Goal: Complete application form

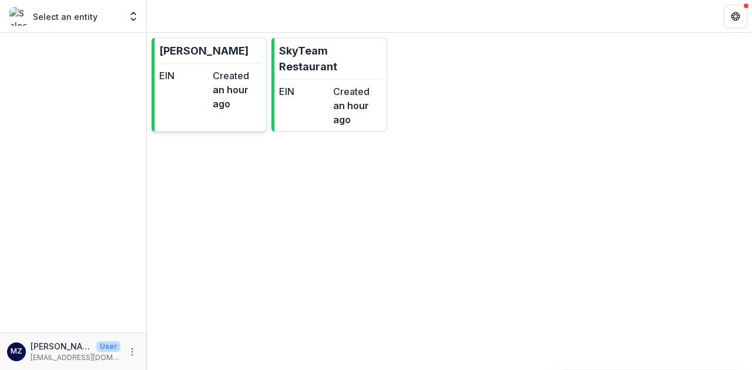
click at [238, 109] on dd "an hour ago" at bounding box center [237, 97] width 49 height 28
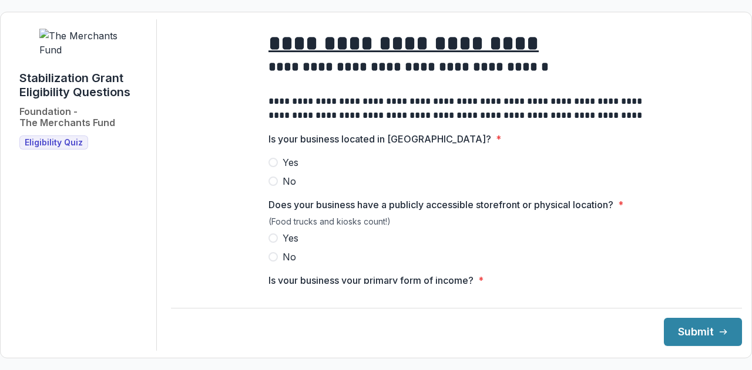
scroll to position [15, 0]
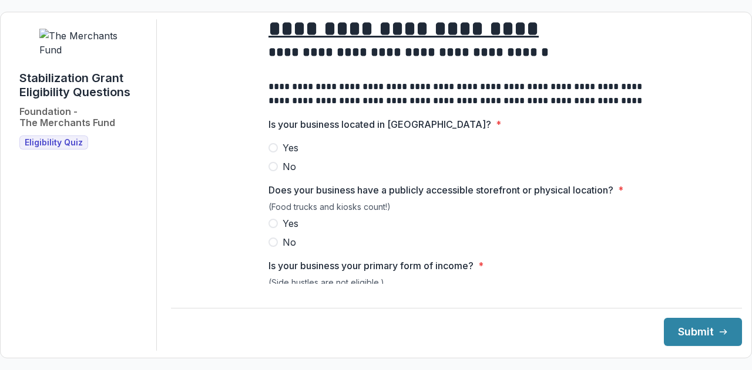
click at [277, 154] on label "Yes" at bounding box center [456, 148] width 376 height 14
click at [283, 250] on span "No" at bounding box center [289, 242] width 14 height 14
click at [283, 230] on span "Yes" at bounding box center [290, 224] width 16 height 14
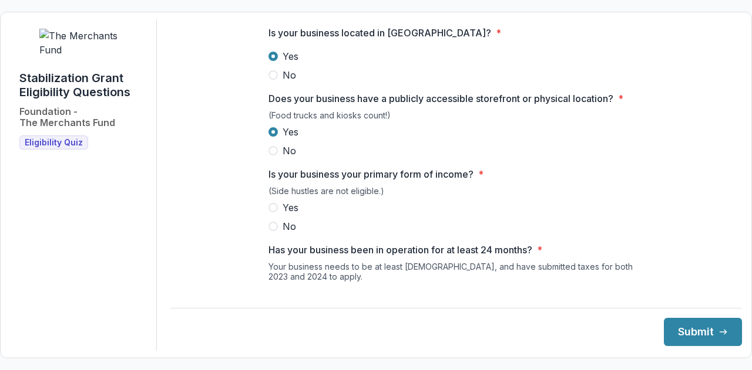
click at [282, 215] on span "Yes" at bounding box center [290, 208] width 16 height 14
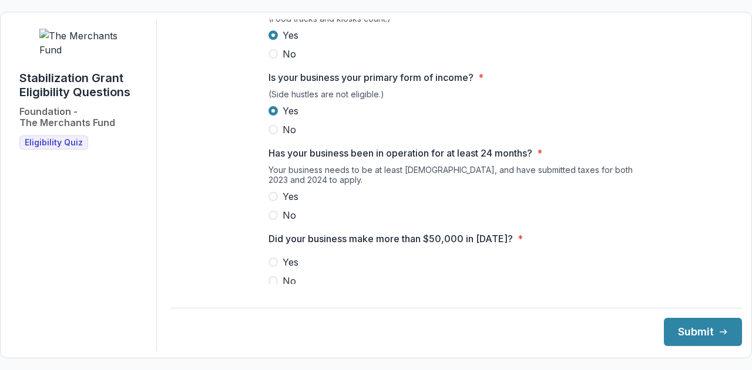
click at [284, 204] on span "Yes" at bounding box center [290, 197] width 16 height 14
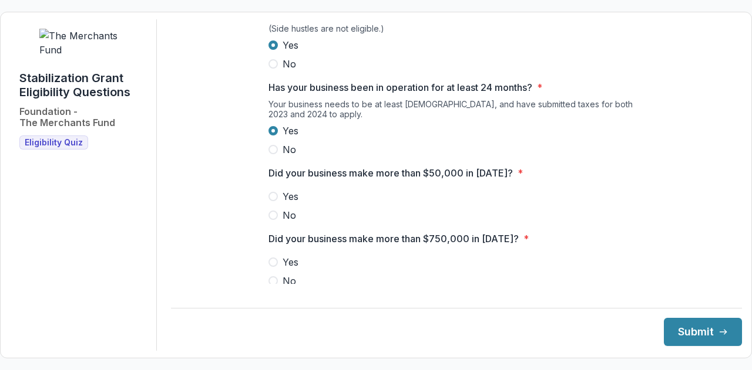
click at [279, 204] on label "Yes" at bounding box center [456, 197] width 376 height 14
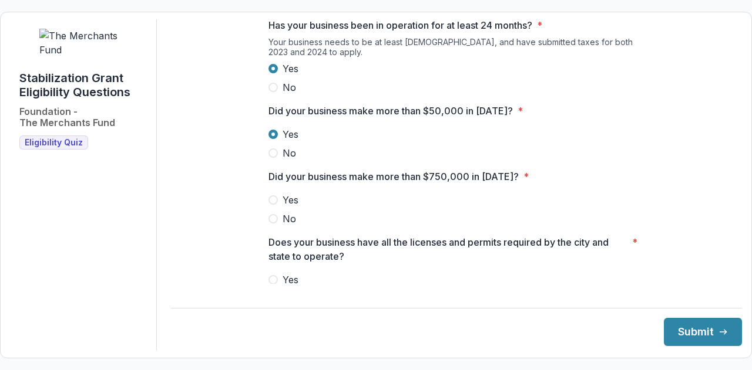
scroll to position [332, 0]
click at [275, 223] on span at bounding box center [272, 217] width 9 height 9
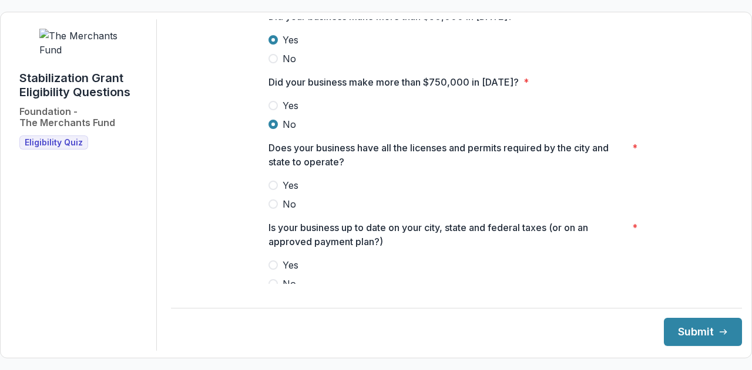
scroll to position [426, 0]
click at [282, 187] on span "Yes" at bounding box center [290, 185] width 16 height 14
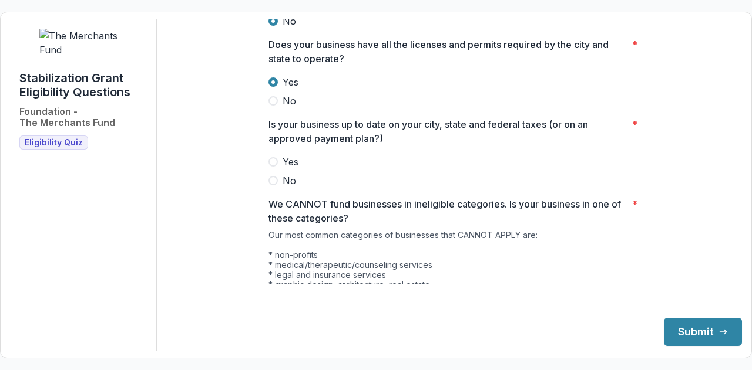
click at [286, 169] on span "Yes" at bounding box center [290, 162] width 16 height 14
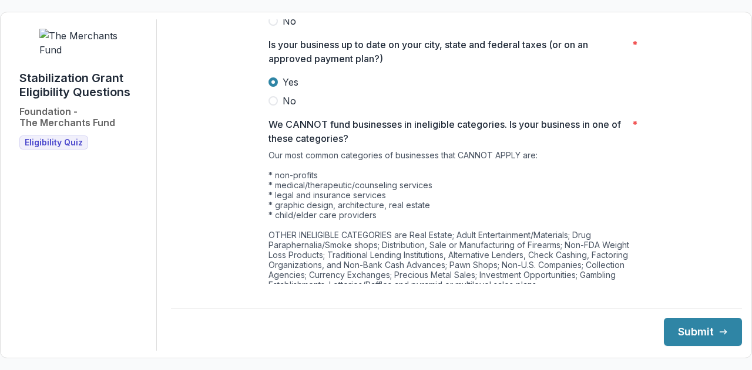
scroll to position [667, 0]
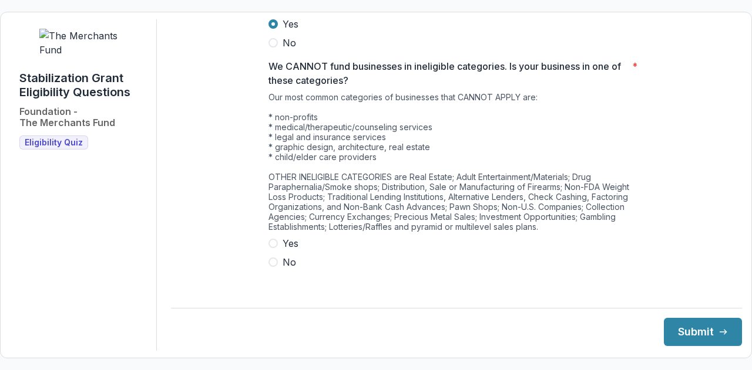
click at [284, 267] on span "No" at bounding box center [289, 262] width 14 height 14
click at [684, 339] on button "Submit" at bounding box center [702, 332] width 78 height 28
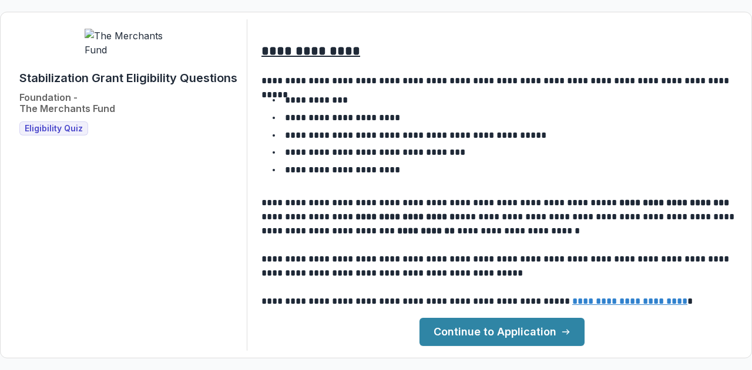
click at [500, 324] on link "Continue to Application" at bounding box center [501, 332] width 165 height 28
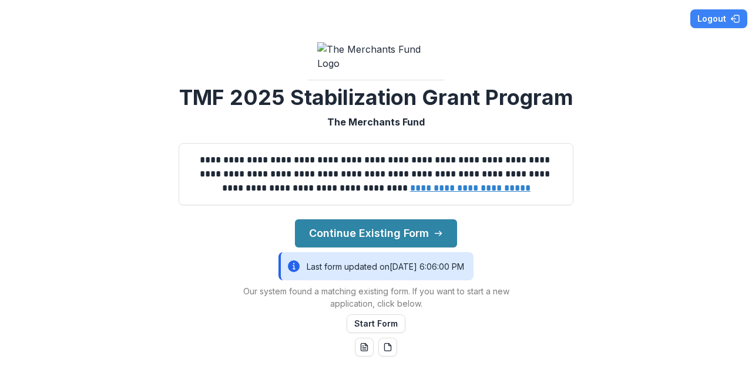
scroll to position [87, 0]
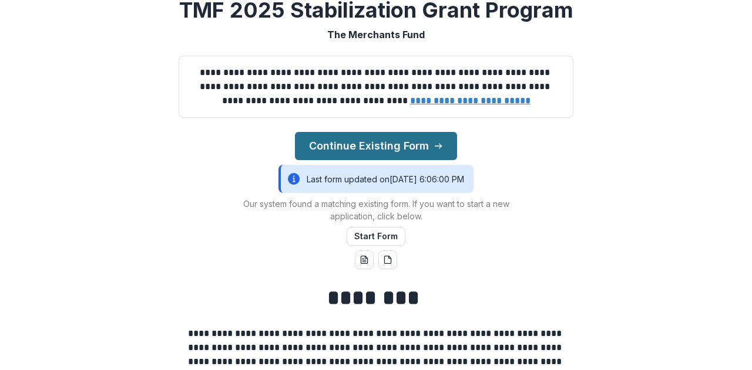
click at [413, 160] on button "Continue Existing Form" at bounding box center [376, 146] width 162 height 28
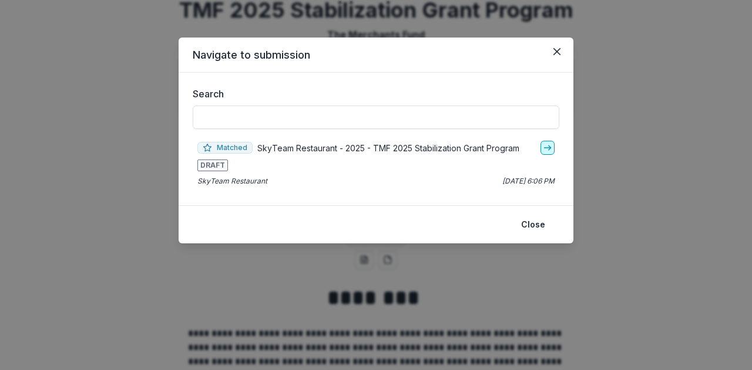
click at [544, 146] on icon "go-to" at bounding box center [547, 147] width 9 height 9
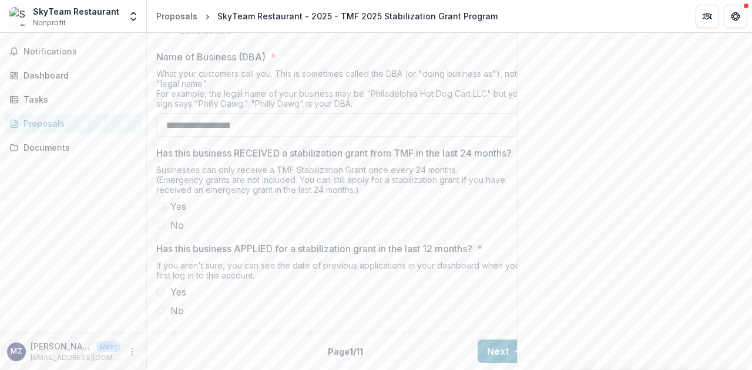
scroll to position [660, 0]
click at [130, 354] on icon "More" at bounding box center [131, 352] width 9 height 9
click at [171, 348] on button "Logout" at bounding box center [210, 346] width 126 height 19
